Goal: Task Accomplishment & Management: Manage account settings

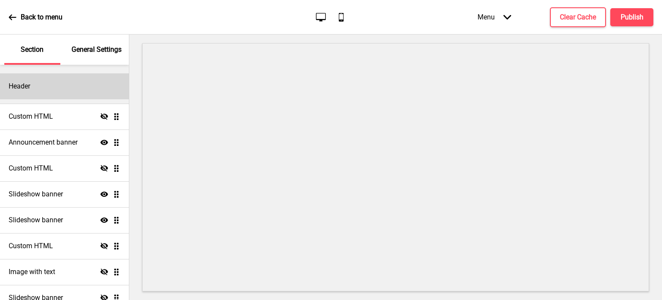
click at [19, 84] on h4 "Header" at bounding box center [20, 85] width 22 height 9
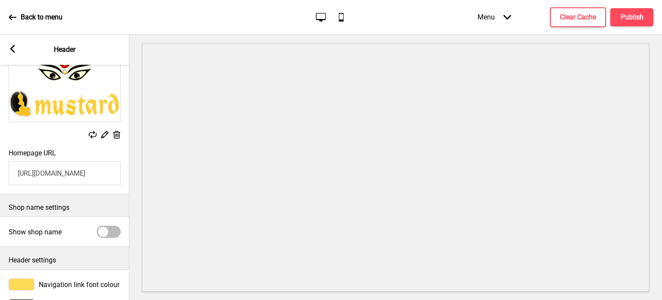
scroll to position [108, 0]
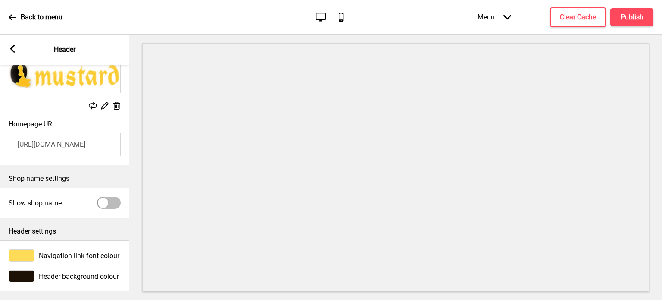
click at [11, 48] on icon at bounding box center [12, 49] width 5 height 8
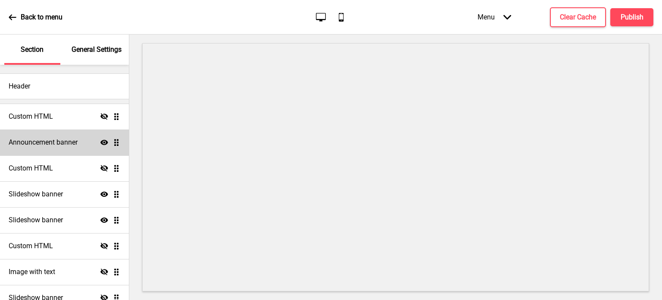
click at [38, 136] on div "Announcement banner Show Drag" at bounding box center [64, 142] width 129 height 26
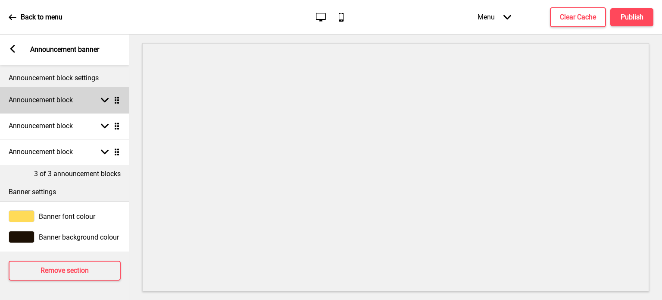
click at [99, 99] on div "Arrow down Drag" at bounding box center [109, 100] width 24 height 8
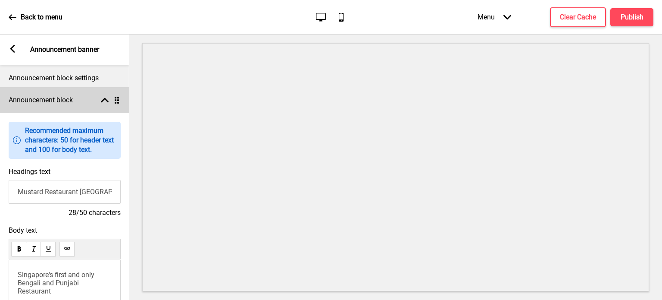
click at [99, 99] on div "Arrow up Drag" at bounding box center [109, 100] width 24 height 8
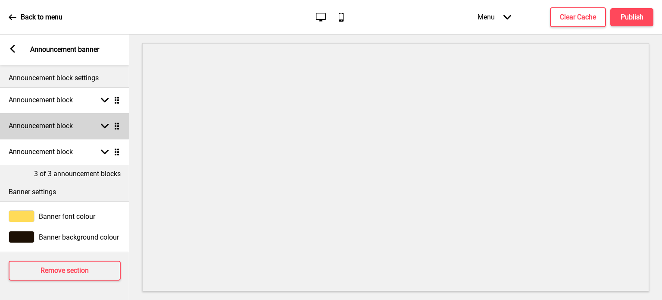
click at [107, 125] on icon at bounding box center [105, 126] width 8 height 5
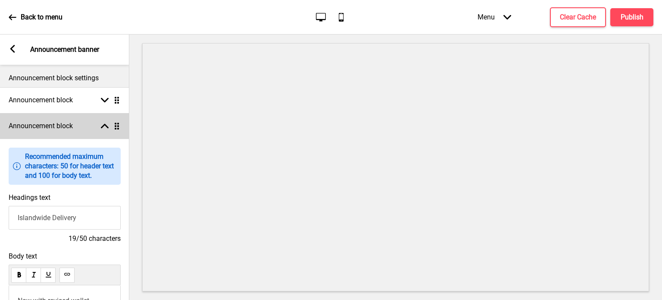
click at [102, 125] on rect at bounding box center [105, 126] width 8 height 8
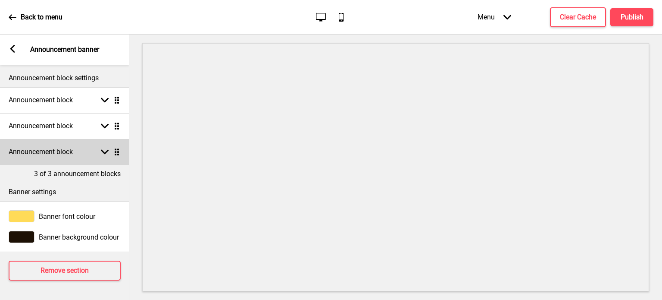
click at [97, 149] on div "Arrow down Drag" at bounding box center [109, 152] width 24 height 8
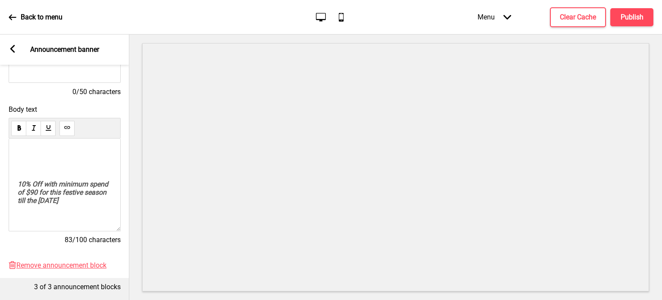
scroll to position [0, 0]
click at [12, 46] on rect at bounding box center [13, 49] width 8 height 8
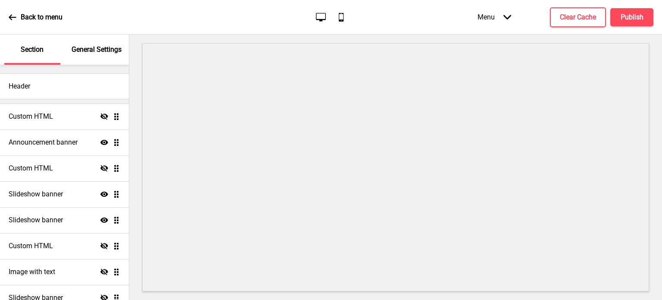
click at [12, 16] on icon at bounding box center [13, 17] width 8 height 8
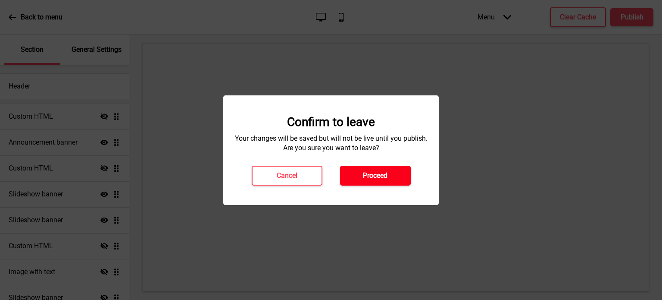
click at [379, 172] on h4 "Proceed" at bounding box center [375, 175] width 25 height 9
